Goal: Information Seeking & Learning: Learn about a topic

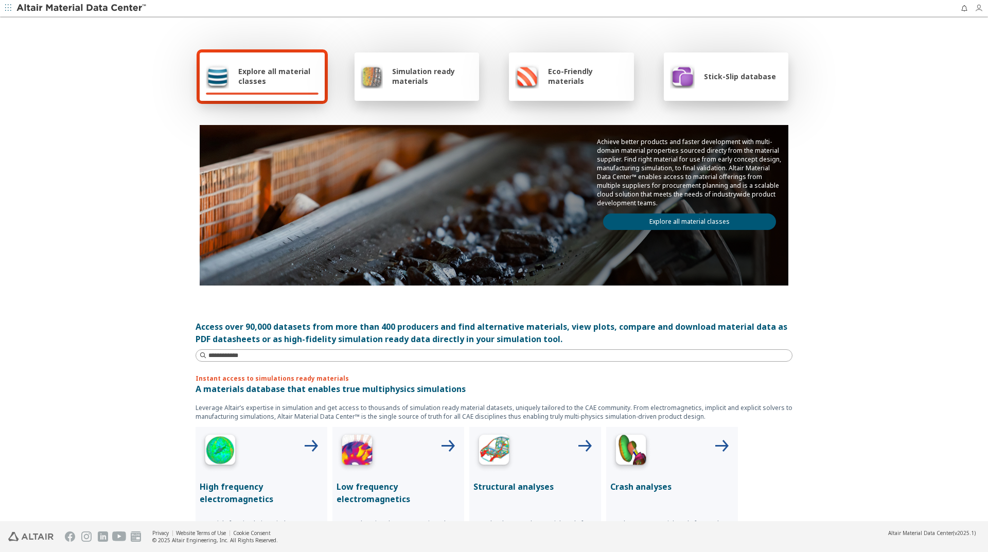
click at [982, 9] on icon "button" at bounding box center [978, 8] width 8 height 8
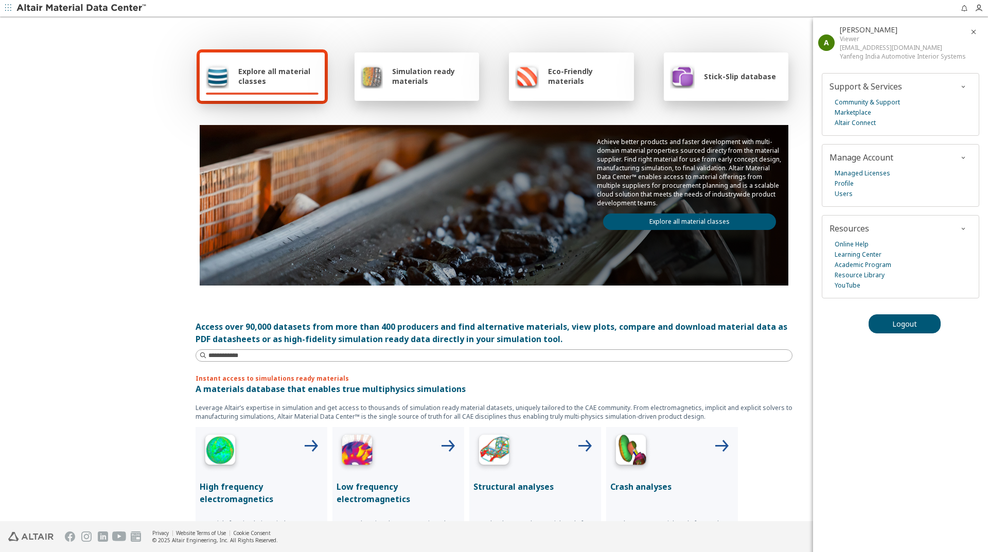
click at [488, 21] on div "Explore all material classes Simulation ready materials Eco-Friendly materials …" at bounding box center [493, 167] width 597 height 298
click at [727, 86] on div "Stick-Slip database" at bounding box center [723, 76] width 106 height 25
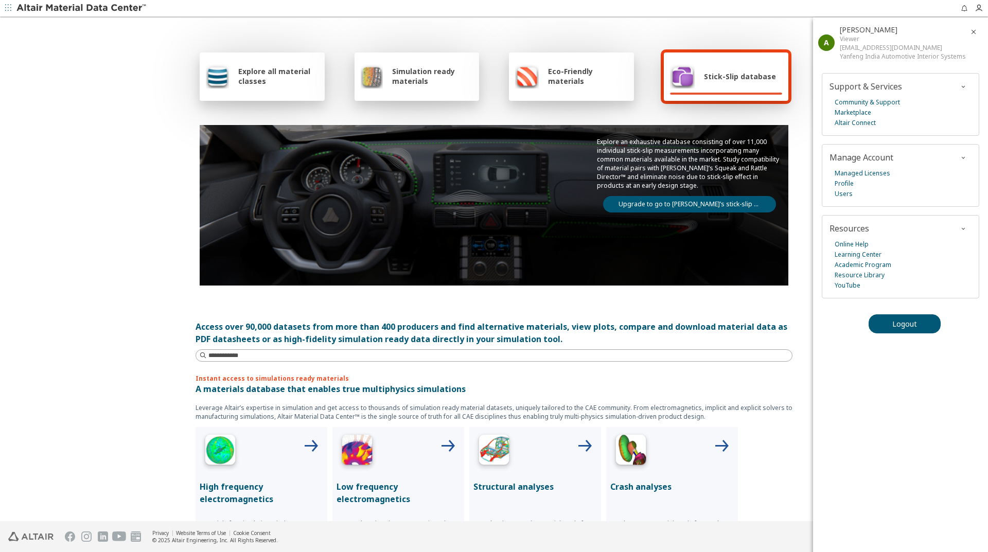
click at [668, 205] on link "Upgrade to go to Altair’s stick-slip database" at bounding box center [689, 204] width 173 height 16
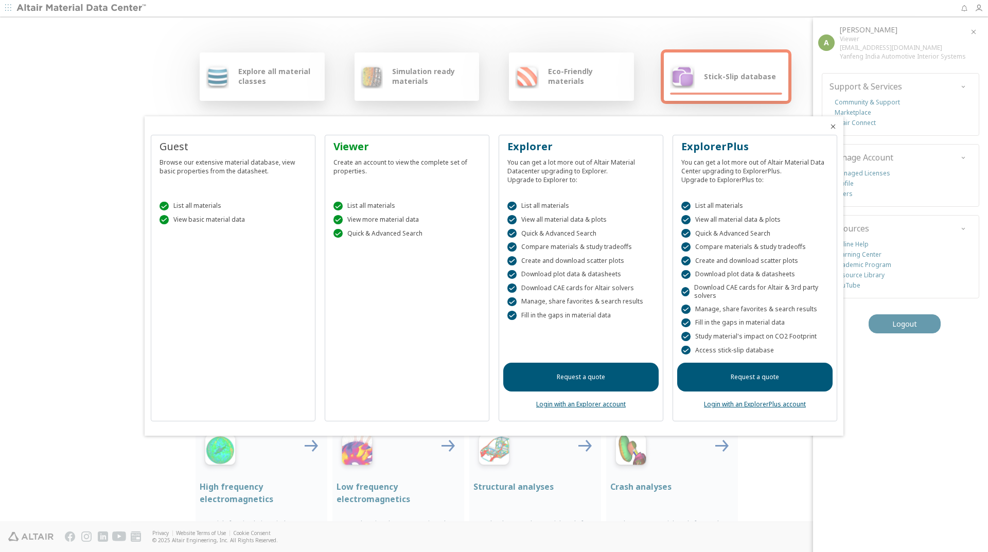
click at [571, 408] on link "Login with an Explorer account" at bounding box center [581, 404] width 90 height 9
